Goal: Navigation & Orientation: Find specific page/section

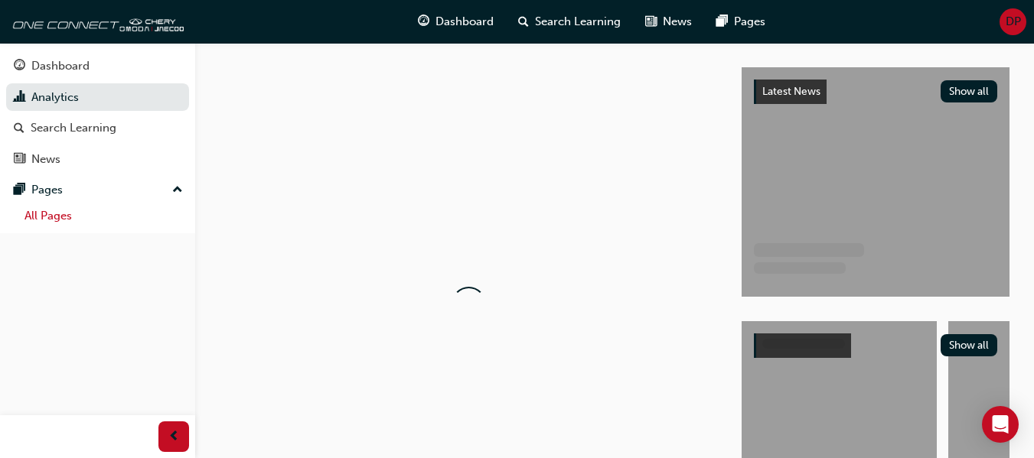
click at [87, 207] on link "All Pages" at bounding box center [103, 216] width 171 height 24
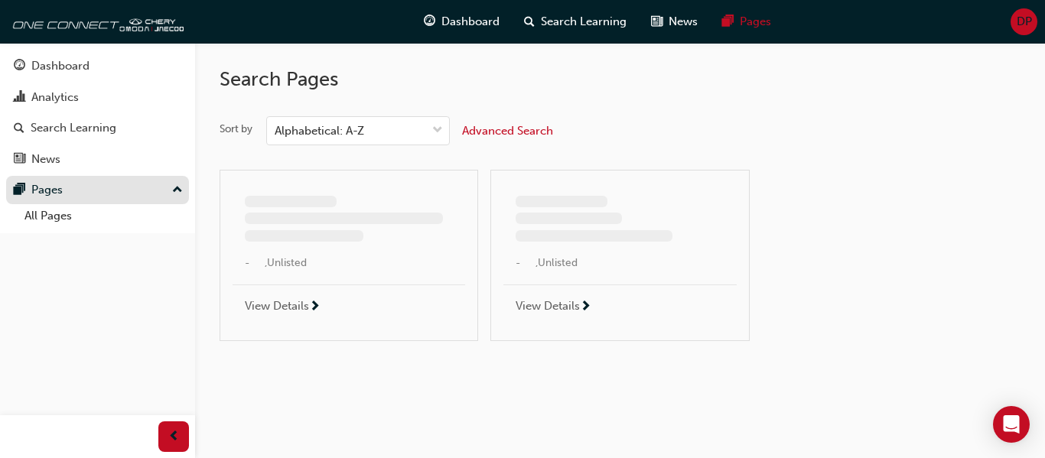
click at [111, 188] on div "Pages" at bounding box center [98, 190] width 168 height 19
click at [135, 188] on div "Pages" at bounding box center [98, 190] width 168 height 19
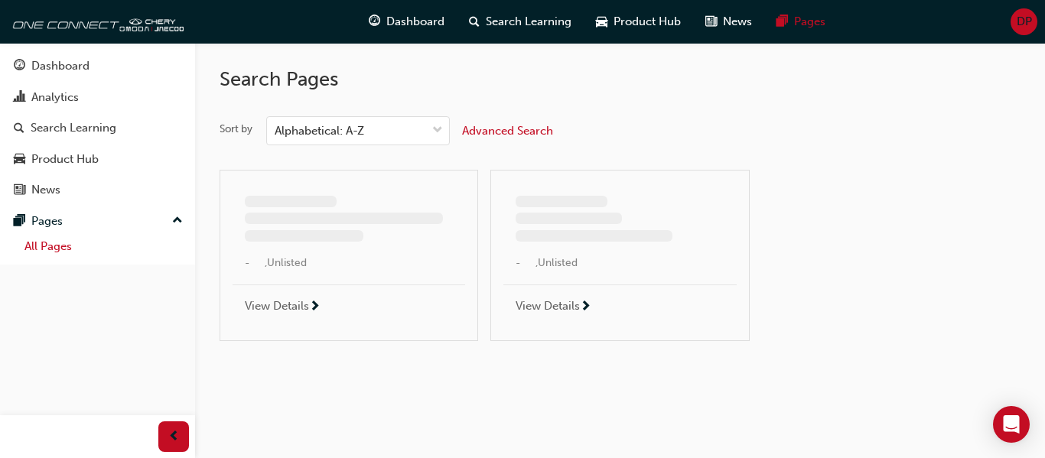
click at [118, 207] on button "Pages" at bounding box center [97, 221] width 183 height 28
click at [106, 218] on div "Pages" at bounding box center [98, 221] width 168 height 19
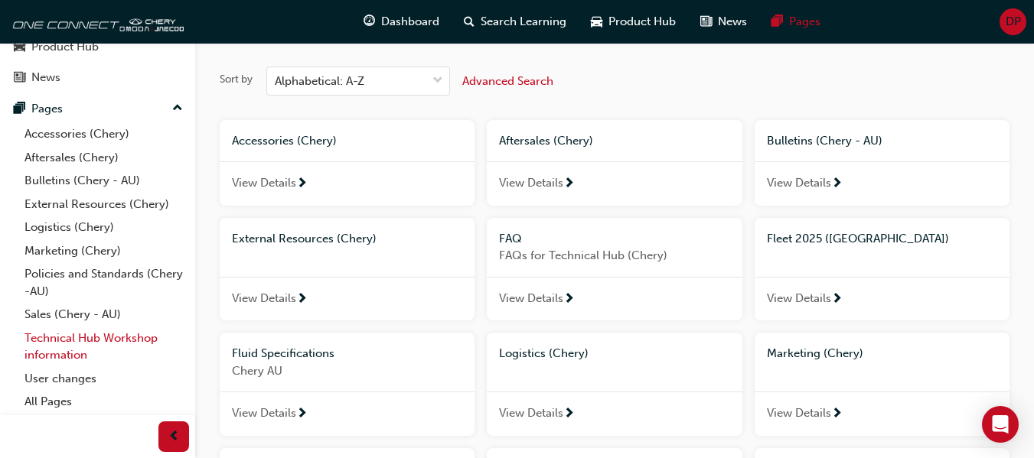
scroll to position [77, 0]
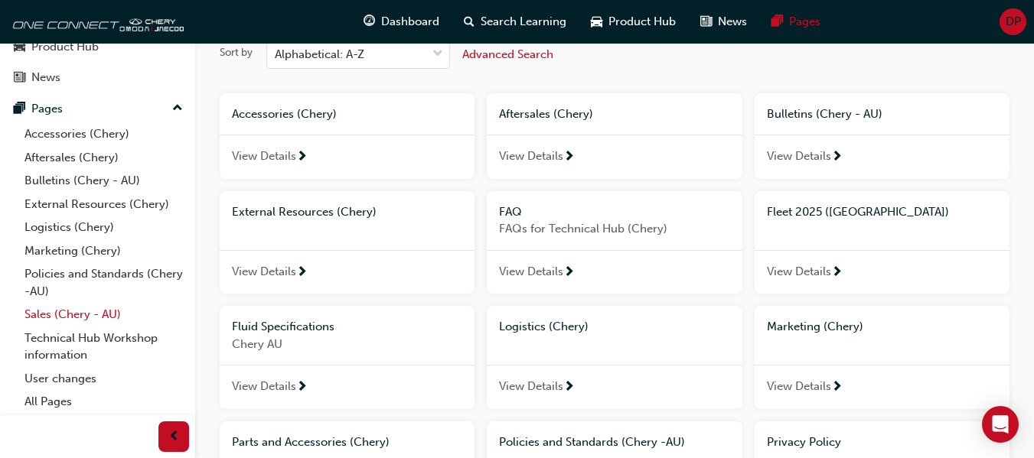
click at [80, 321] on link "Sales (Chery - AU)" at bounding box center [103, 315] width 171 height 24
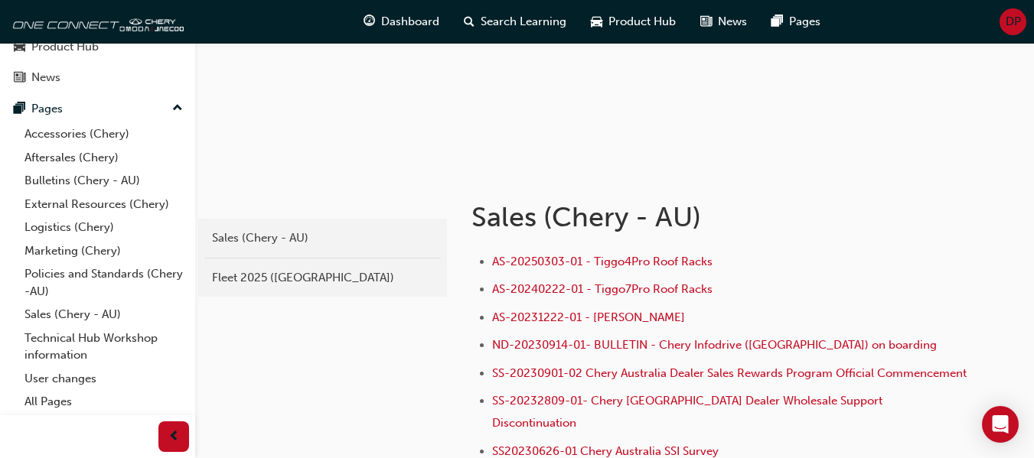
scroll to position [153, 0]
click at [292, 277] on div "Fleet 2025 ([GEOGRAPHIC_DATA])" at bounding box center [322, 278] width 221 height 18
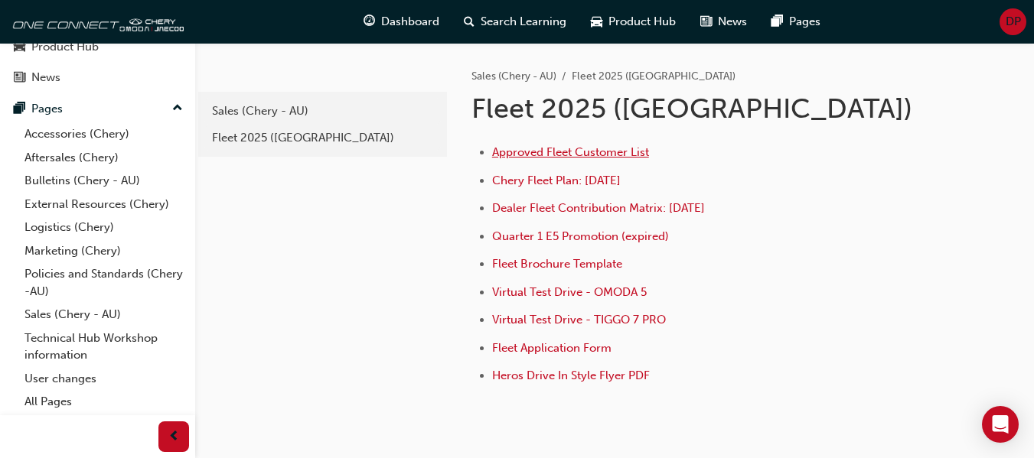
click at [573, 153] on span "Approved Fleet Customer List" at bounding box center [570, 152] width 157 height 14
